Goal: Information Seeking & Learning: Learn about a topic

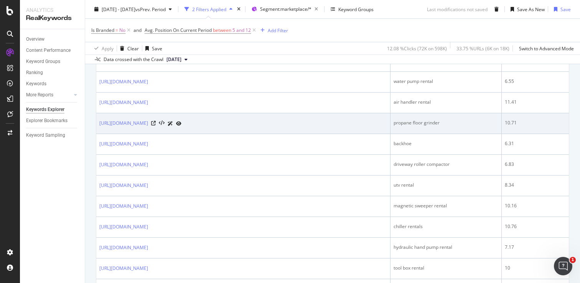
scroll to position [455, 0]
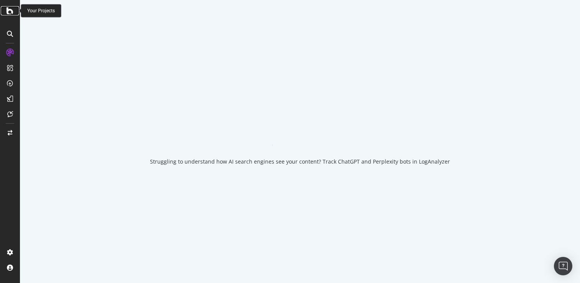
click at [13, 13] on icon at bounding box center [10, 10] width 7 height 9
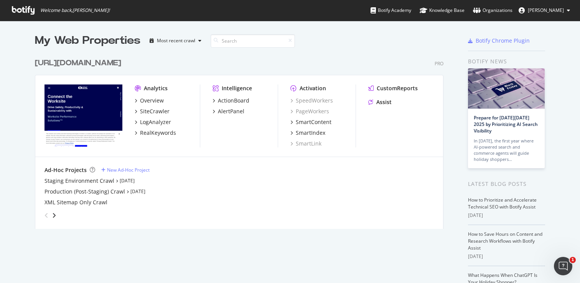
click at [121, 62] on div "[URL][DOMAIN_NAME]" at bounding box center [78, 63] width 86 height 11
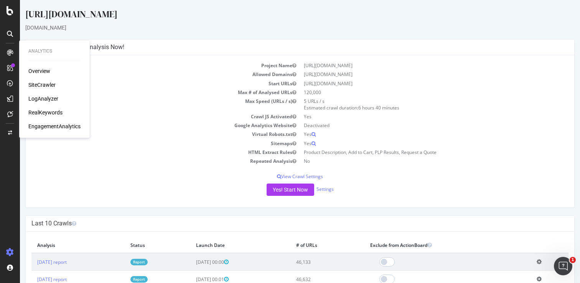
click at [44, 83] on div "SiteCrawler" at bounding box center [41, 85] width 27 height 8
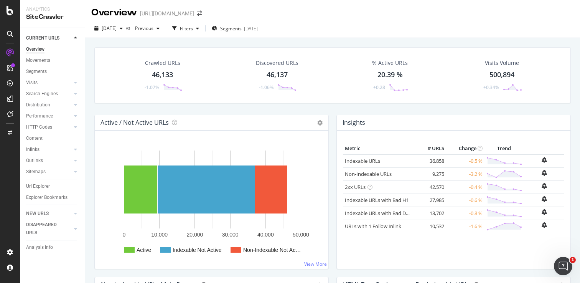
click at [43, 202] on div "Explorer Bookmarks" at bounding box center [55, 197] width 59 height 11
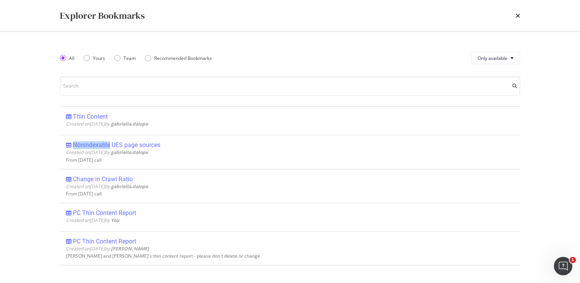
click at [43, 202] on div "Explorer Bookmarks All Yours Team Recommended Bookmarks Only available Thin Con…" at bounding box center [290, 141] width 580 height 283
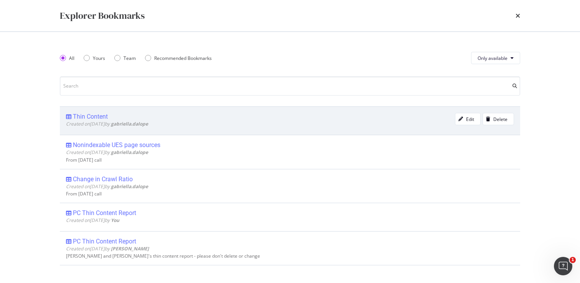
click at [91, 115] on div "Thin Content" at bounding box center [90, 117] width 35 height 8
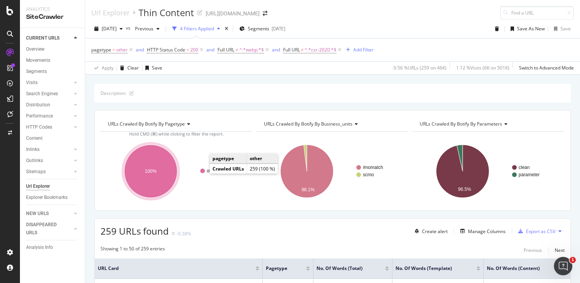
click at [202, 171] on circle "A chart." at bounding box center [202, 170] width 5 height 5
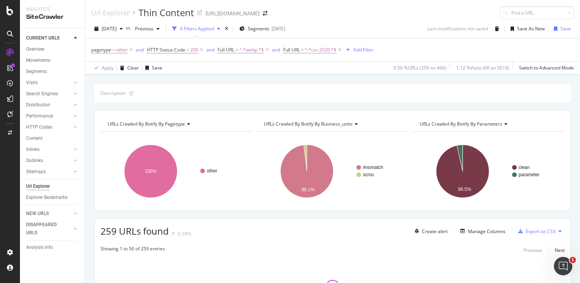
click at [221, 210] on div "URLs Crawled By Botify By pagetype Chart (by Value) Table Expand Export as CSV …" at bounding box center [332, 160] width 476 height 100
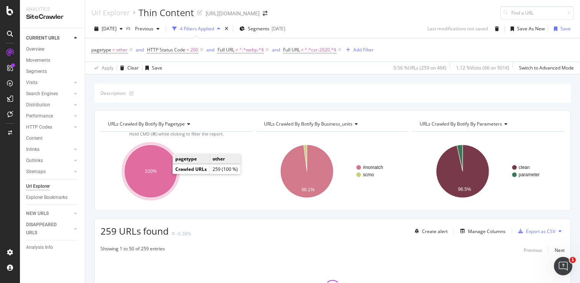
click at [150, 161] on ellipse "A chart." at bounding box center [150, 171] width 53 height 53
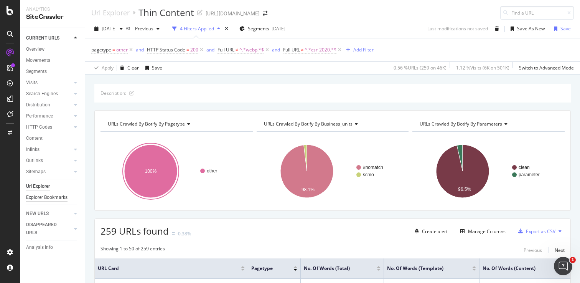
click at [39, 197] on div "Explorer Bookmarks" at bounding box center [46, 197] width 41 height 8
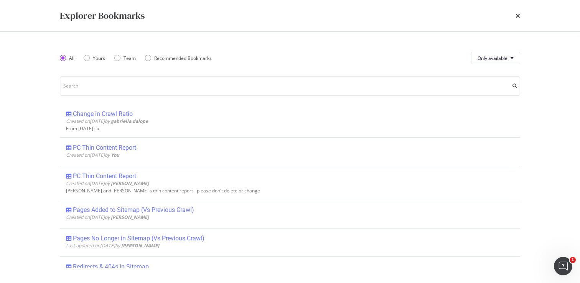
scroll to position [67, 0]
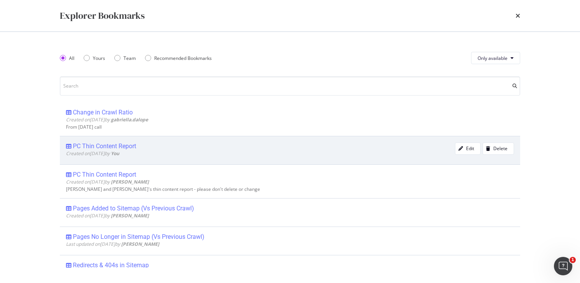
click at [117, 144] on div "PC Thin Content Report" at bounding box center [104, 146] width 63 height 8
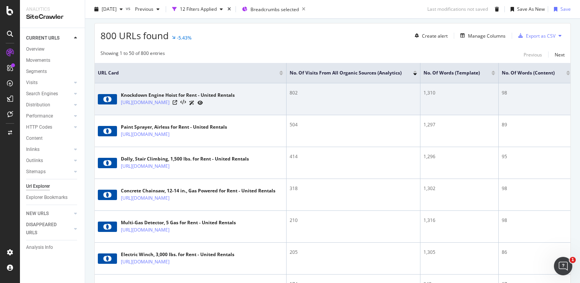
scroll to position [0, 3]
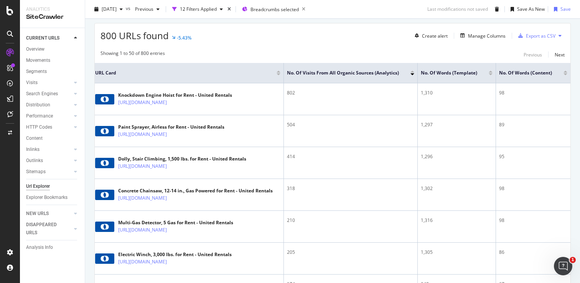
click at [490, 75] on div at bounding box center [490, 74] width 4 height 2
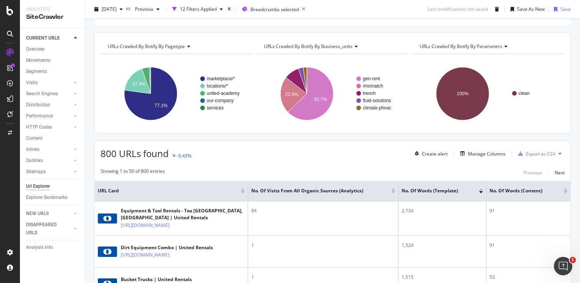
scroll to position [52, 0]
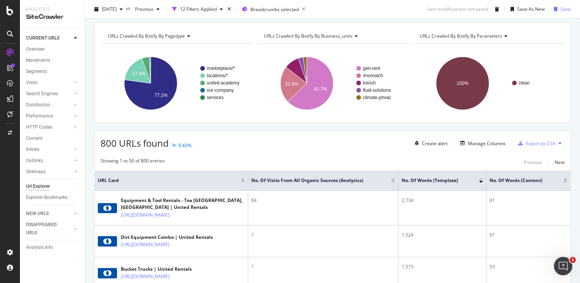
click at [480, 179] on div at bounding box center [481, 179] width 4 height 2
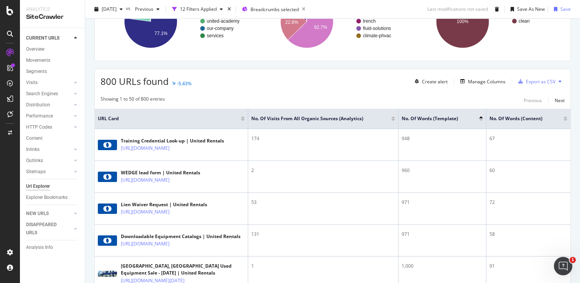
scroll to position [117, 0]
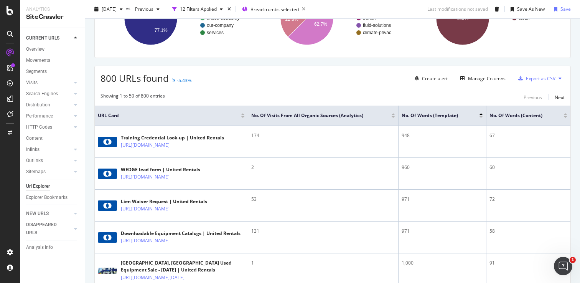
click at [564, 114] on div at bounding box center [565, 114] width 4 height 2
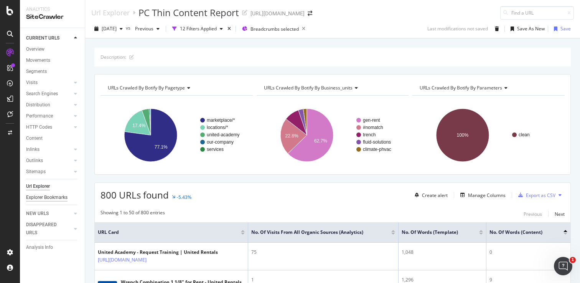
click at [35, 196] on div "Explorer Bookmarks" at bounding box center [46, 197] width 41 height 8
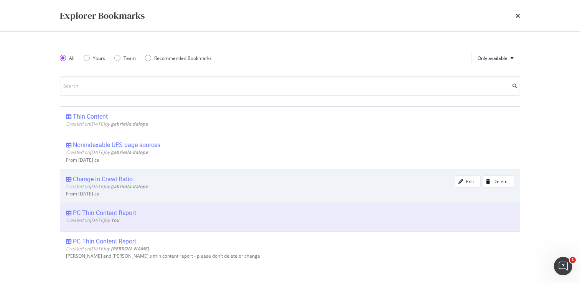
scroll to position [14, 0]
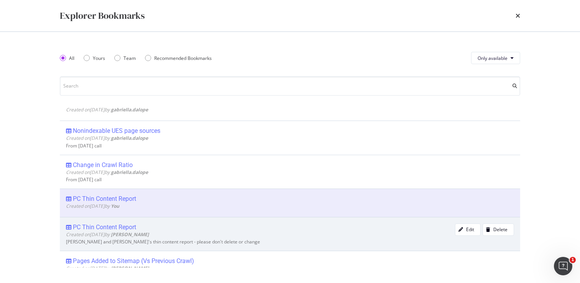
click at [113, 228] on div "PC Thin Content Report" at bounding box center [104, 227] width 63 height 8
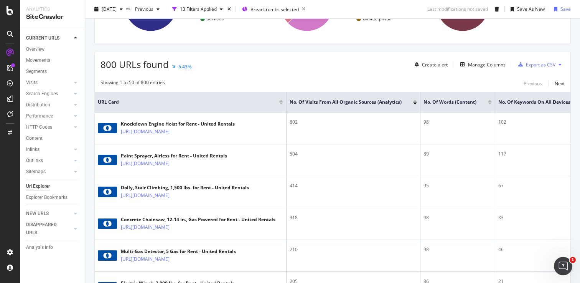
scroll to position [142, 0]
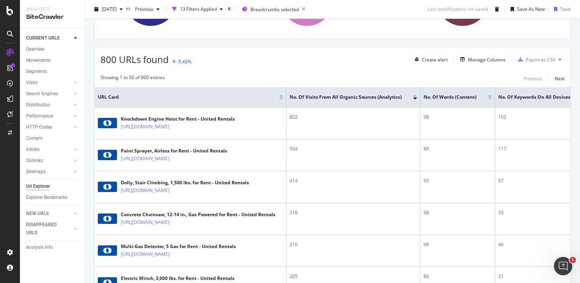
click at [491, 95] on div at bounding box center [490, 96] width 4 height 2
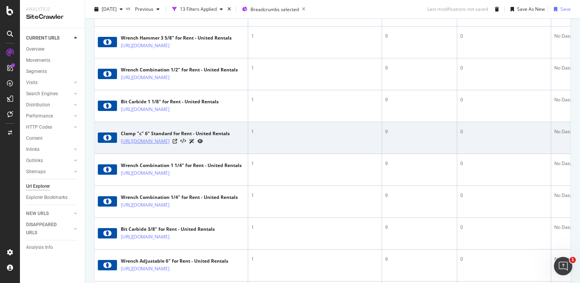
scroll to position [320, 0]
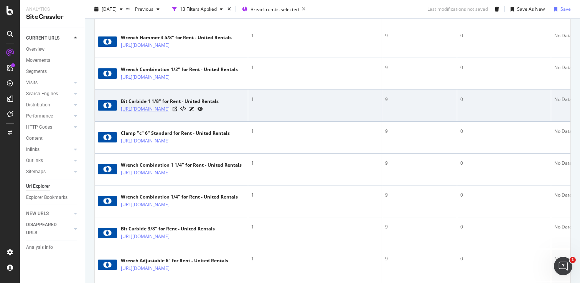
click at [152, 113] on link "https://www.unitedrentals.com/marketplace/equipment/tools-power-hand-surveying/…" at bounding box center [145, 109] width 49 height 8
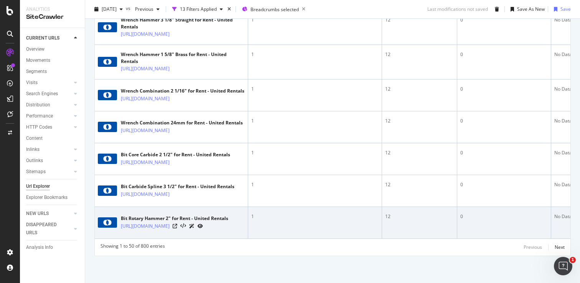
scroll to position [2193, 0]
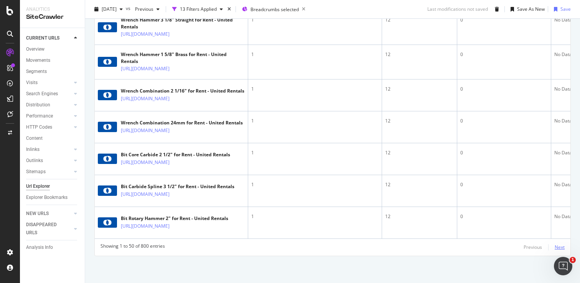
click at [564, 245] on div "Next" at bounding box center [559, 246] width 10 height 7
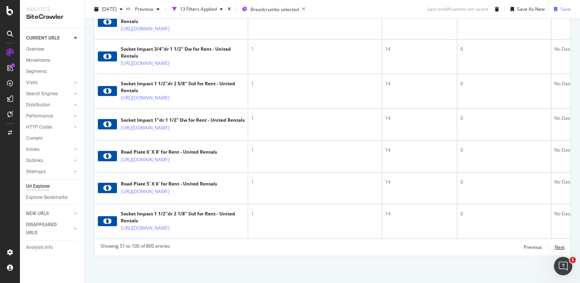
scroll to position [2359, 0]
click at [559, 249] on div "Next" at bounding box center [559, 246] width 10 height 7
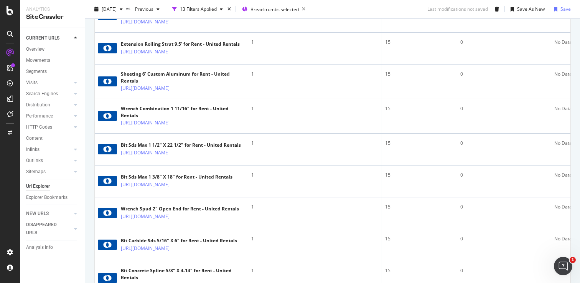
scroll to position [398, 0]
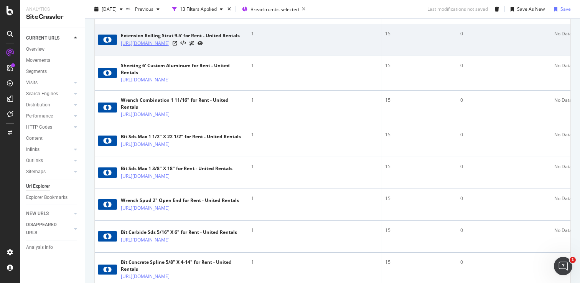
click at [169, 47] on link "https://www.unitedrentals.com/marketplace/equipment/trench-safety-shoring/hydra…" at bounding box center [145, 43] width 49 height 8
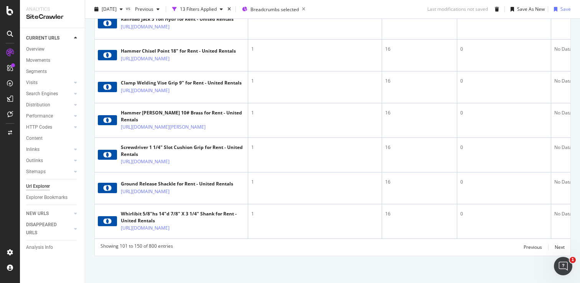
scroll to position [1687, 0]
click at [529, 248] on div "Previous" at bounding box center [532, 246] width 18 height 7
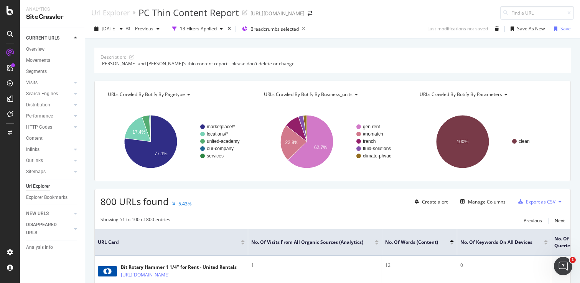
scroll to position [33, 0]
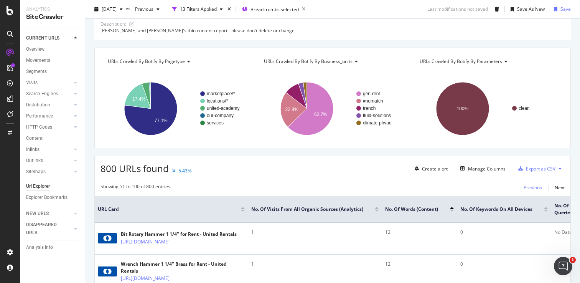
click at [538, 189] on div "Previous" at bounding box center [532, 187] width 18 height 7
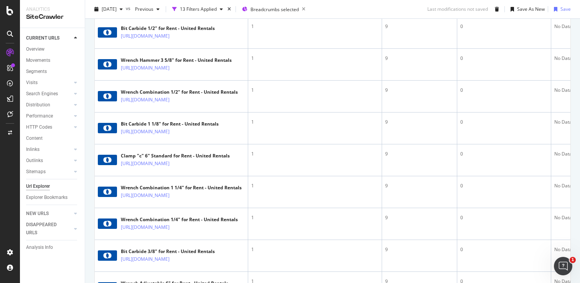
scroll to position [298, 0]
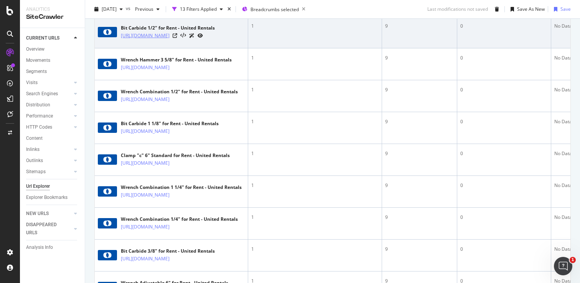
click at [145, 39] on link "https://www.unitedrentals.com/marketplace/equipment/tools-power-hand-surveying/…" at bounding box center [145, 36] width 49 height 8
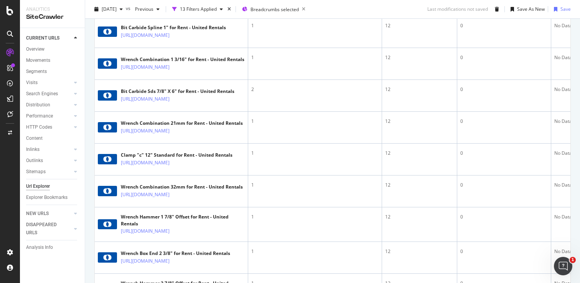
scroll to position [1098, 0]
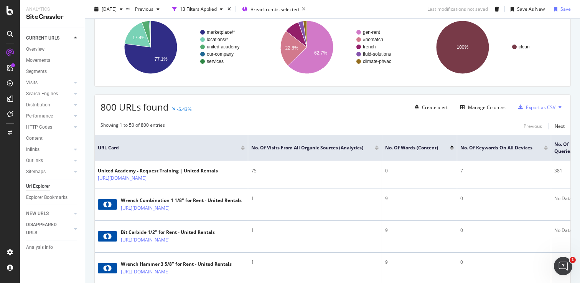
scroll to position [0, 0]
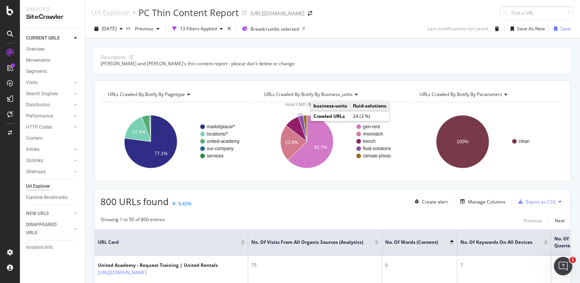
click at [302, 120] on icon "A chart." at bounding box center [302, 128] width 8 height 26
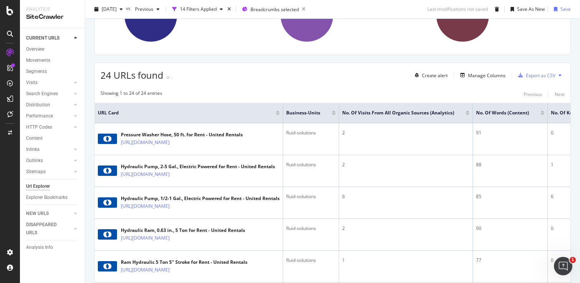
scroll to position [130, 0]
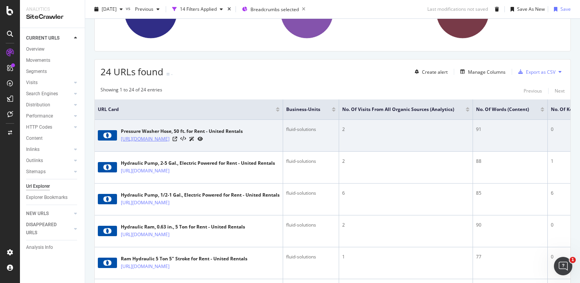
click at [169, 143] on link "https://www.unitedrentals.com/marketplace/equipment/pumps-tanks-filtration/hose…" at bounding box center [145, 139] width 49 height 8
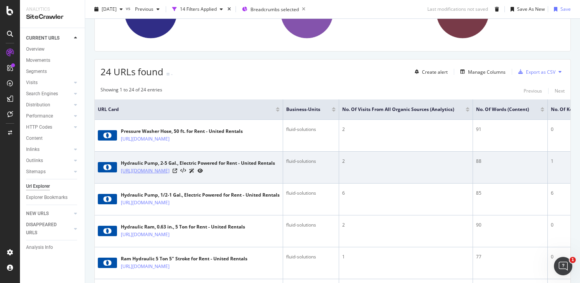
click at [169, 174] on link "https://www.unitedrentals.com/marketplace/equipment/pumps-tanks-filtration/pump…" at bounding box center [145, 171] width 49 height 8
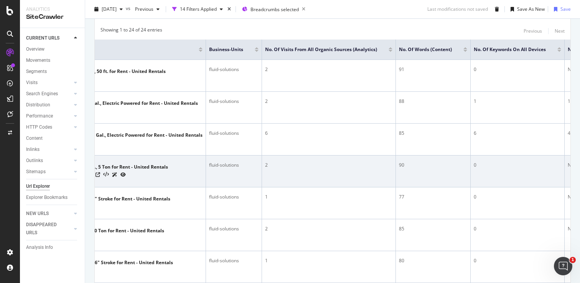
scroll to position [0, 84]
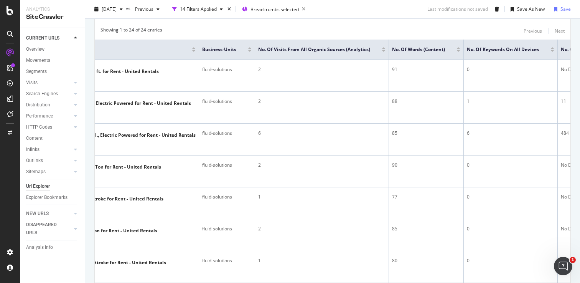
click at [460, 47] on div at bounding box center [458, 48] width 4 height 2
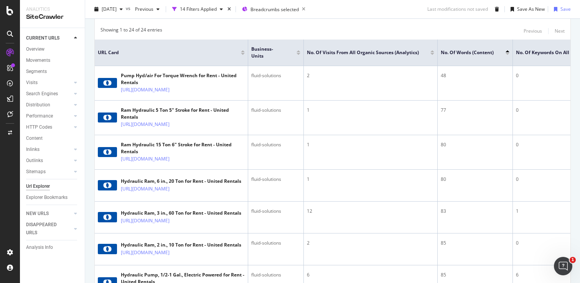
scroll to position [215, 0]
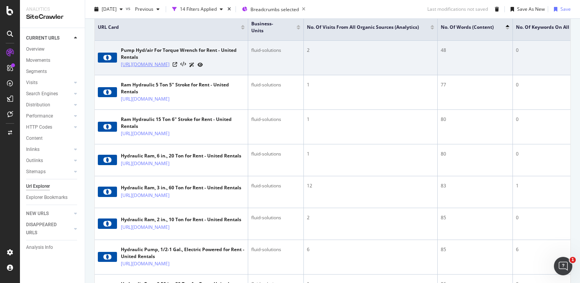
click at [169, 68] on link "[URL][DOMAIN_NAME]" at bounding box center [145, 65] width 49 height 8
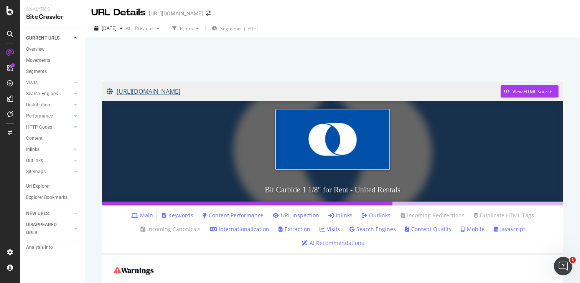
click at [271, 93] on link "https://www.unitedrentals.com/marketplace/equipment/tools-power-hand-surveying/…" at bounding box center [304, 91] width 394 height 19
click at [225, 93] on link "[URL][DOMAIN_NAME]" at bounding box center [304, 91] width 394 height 19
click at [283, 89] on link "[URL][DOMAIN_NAME]" at bounding box center [304, 91] width 394 height 19
click at [292, 91] on link "[URL][DOMAIN_NAME]" at bounding box center [304, 91] width 394 height 19
click at [241, 91] on link "[URL][DOMAIN_NAME]" at bounding box center [304, 91] width 394 height 19
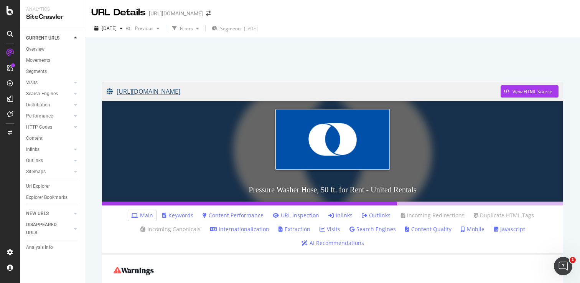
click at [235, 88] on link "https://www.unitedrentals.com/marketplace/equipment/pumps-tanks-filtration/hose…" at bounding box center [304, 91] width 394 height 19
click at [266, 89] on link "https://www.unitedrentals.com/marketplace/equipment/pumps-tanks-filtration/pump…" at bounding box center [304, 91] width 394 height 19
click at [298, 88] on link "[URL][DOMAIN_NAME]" at bounding box center [304, 91] width 394 height 19
